Goal: Transaction & Acquisition: Book appointment/travel/reservation

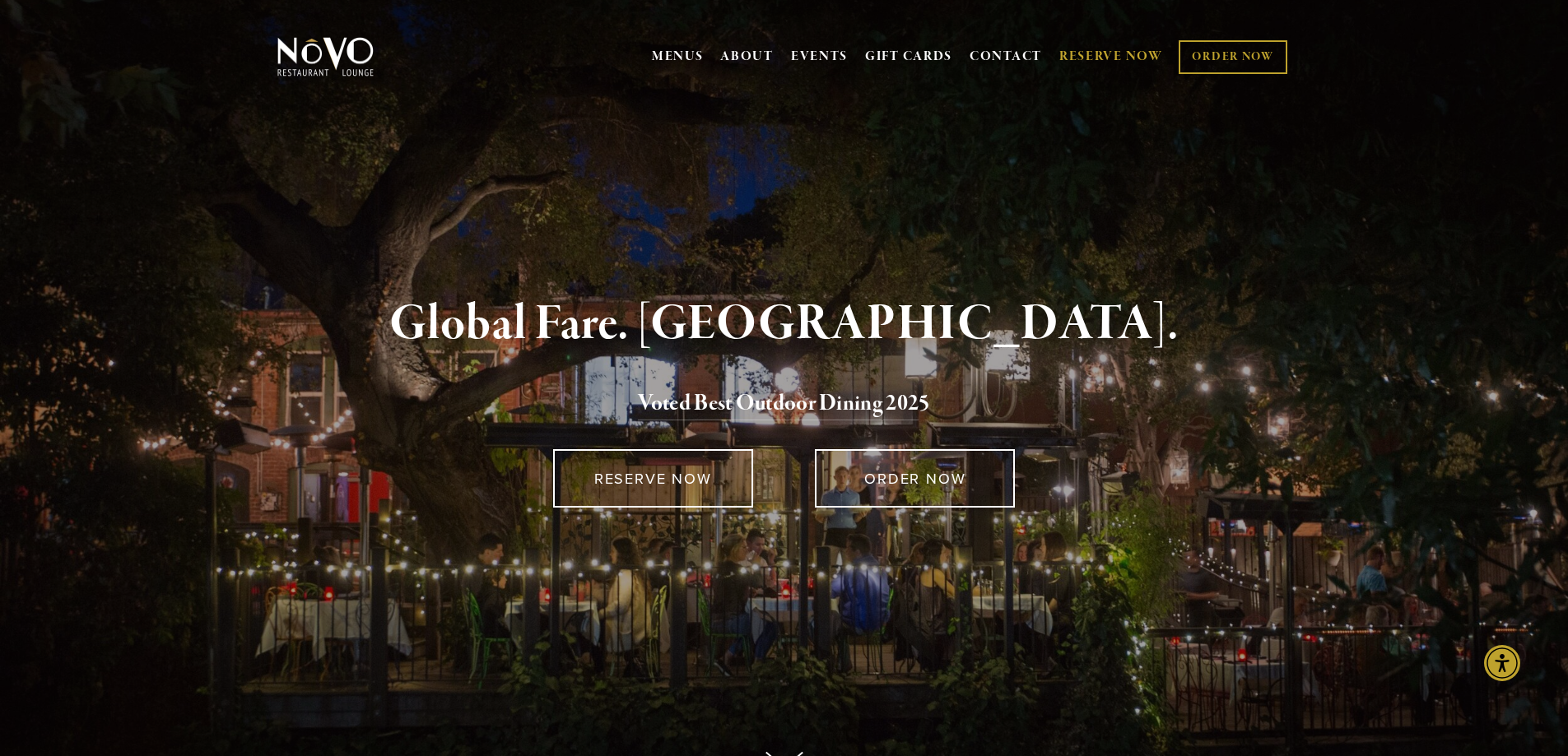
click at [1108, 54] on link "RESERVE NOW" at bounding box center [1111, 56] width 104 height 31
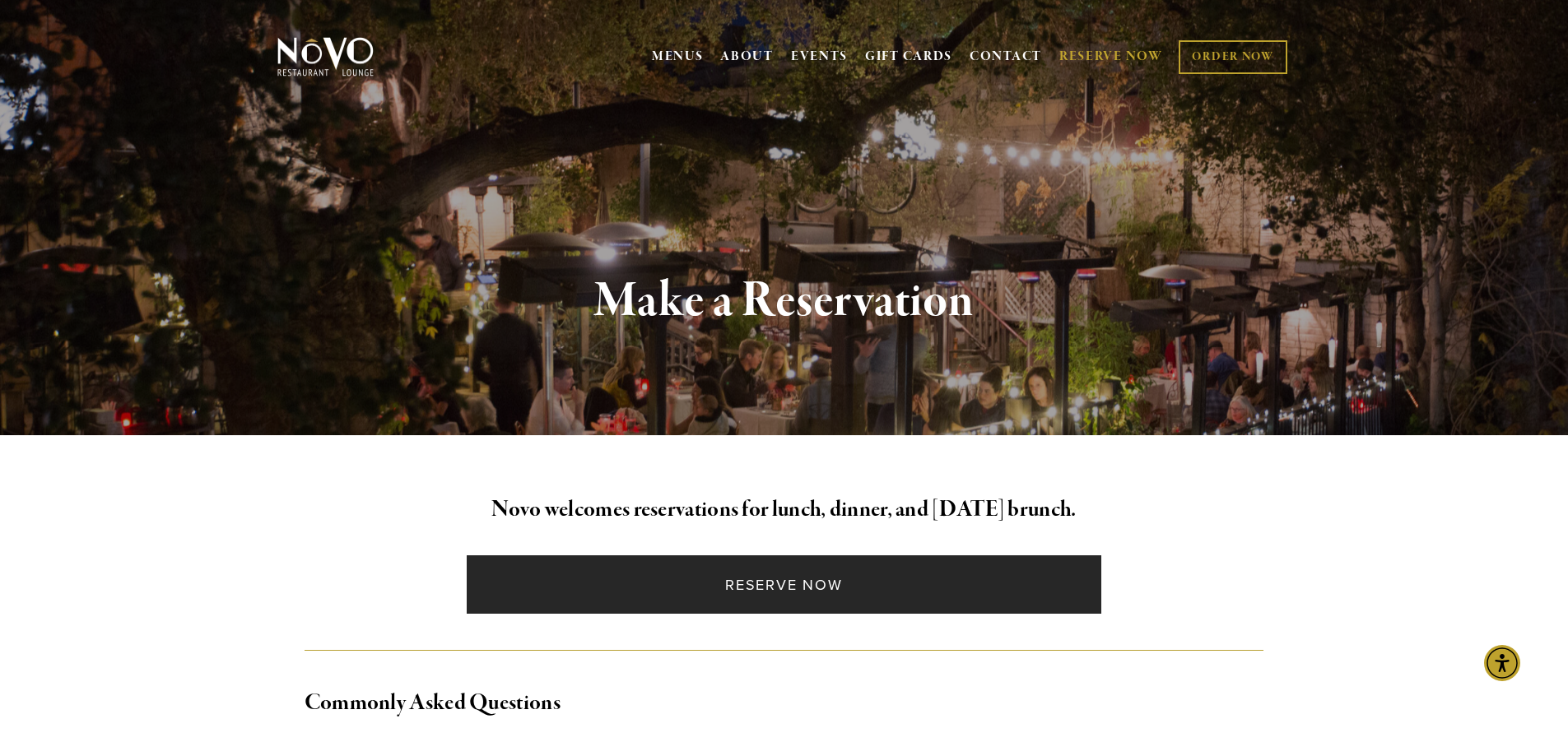
click at [795, 577] on link "Reserve Now" at bounding box center [784, 585] width 634 height 59
